Goal: Find specific page/section: Find specific page/section

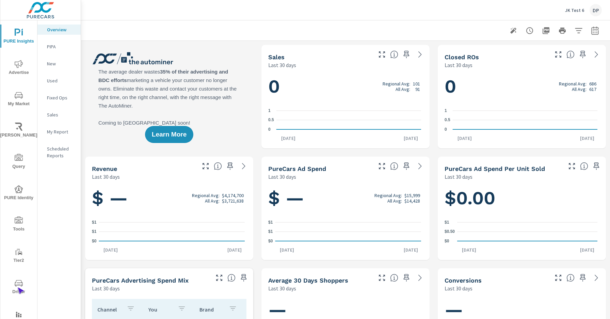
click at [17, 287] on span "Driver" at bounding box center [18, 287] width 33 height 17
